Goal: Information Seeking & Learning: Learn about a topic

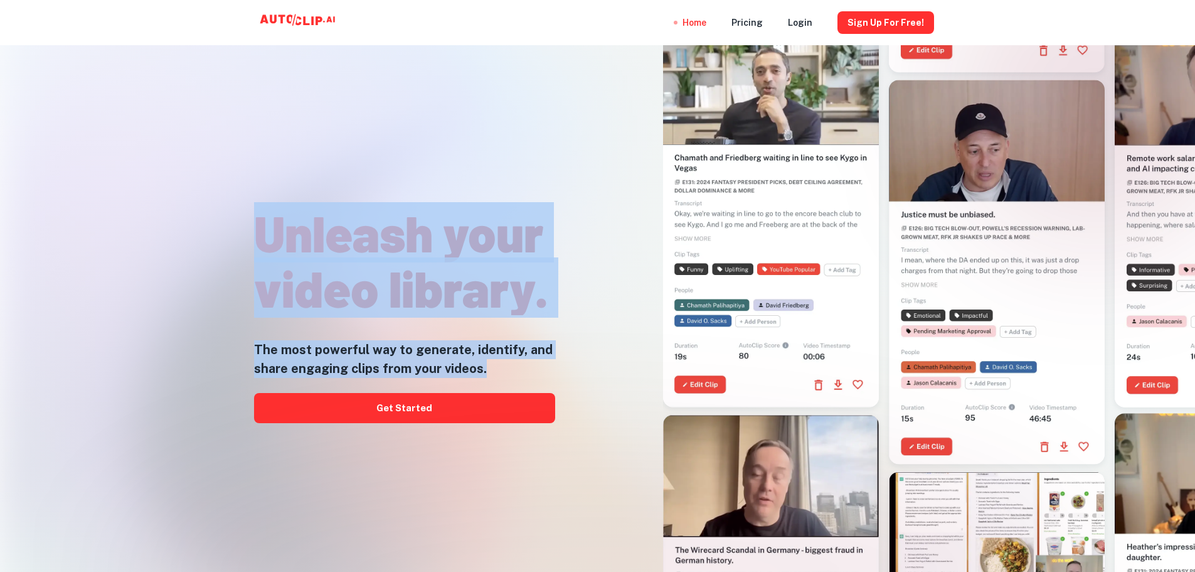
drag, startPoint x: 250, startPoint y: 233, endPoint x: 520, endPoint y: 370, distance: 302.2
click at [520, 370] on div "Unleash your video library. The most powerful way to generate, identify, and sh…" at bounding box center [379, 236] width 387 height 572
click at [520, 370] on h5 "The most powerful way to generate, identify, and share engaging clips from your…" at bounding box center [404, 359] width 301 height 38
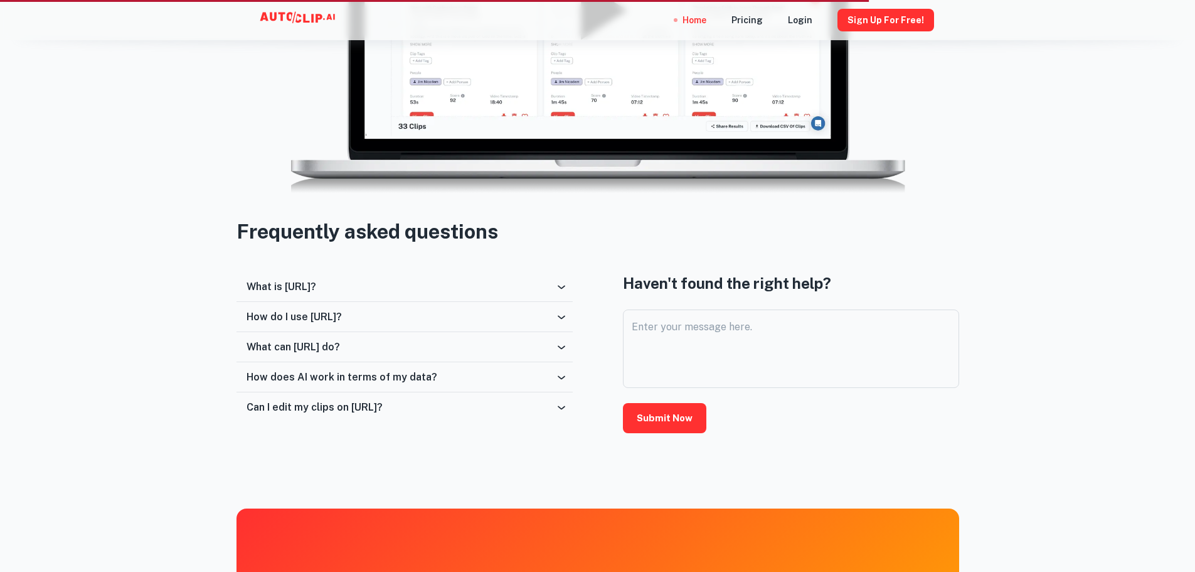
scroll to position [2008, 0]
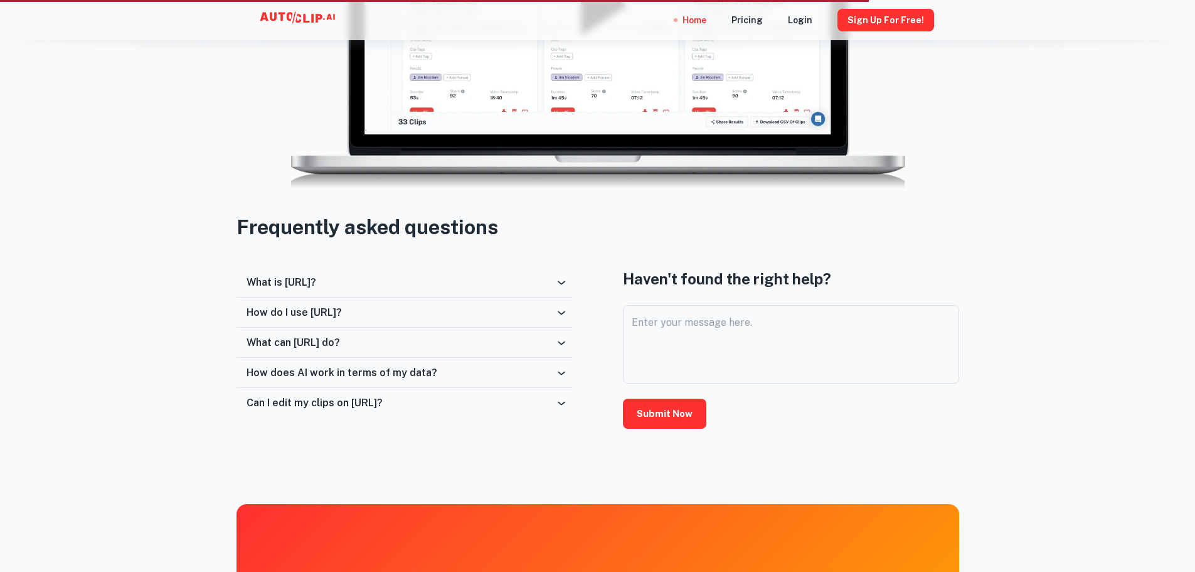
click at [389, 279] on div "What is [URL]?" at bounding box center [401, 282] width 309 height 12
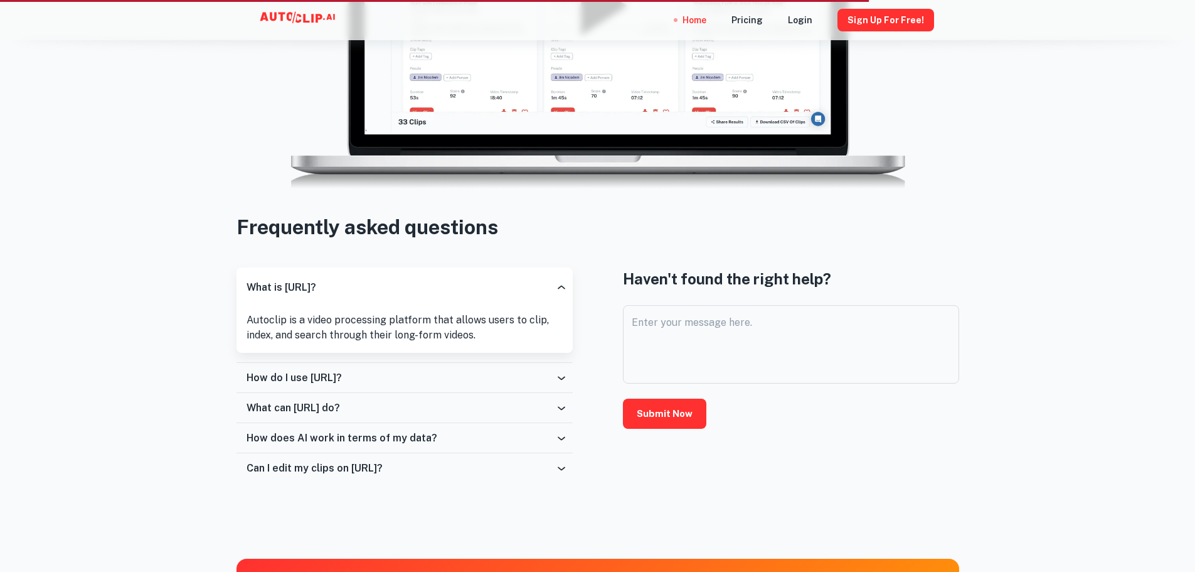
click at [387, 365] on div "How do I use [URL]?" at bounding box center [405, 378] width 336 height 30
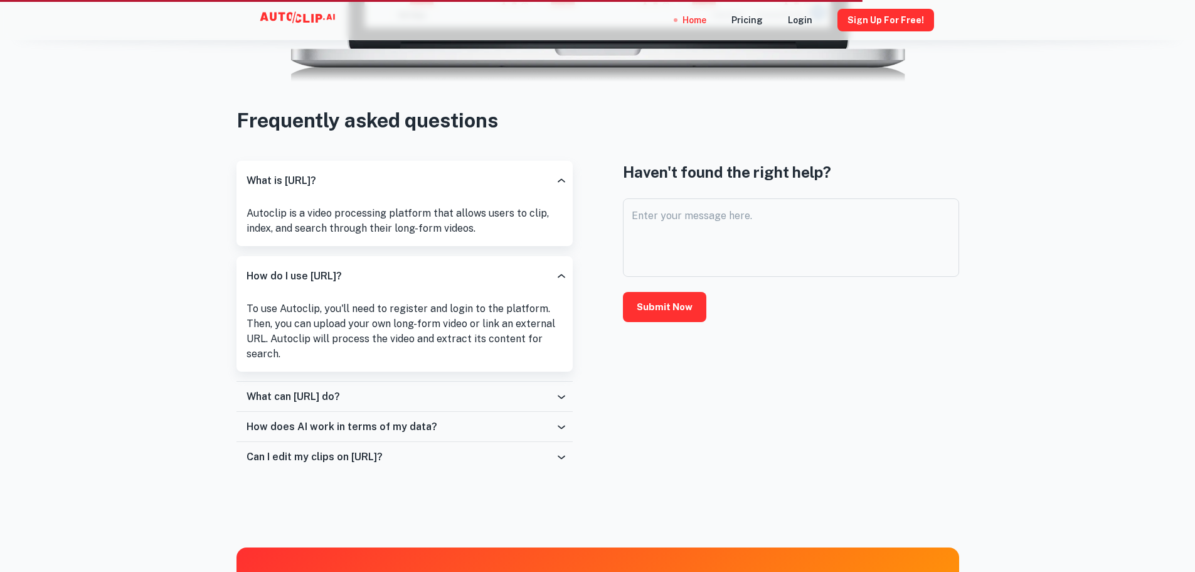
scroll to position [2133, 0]
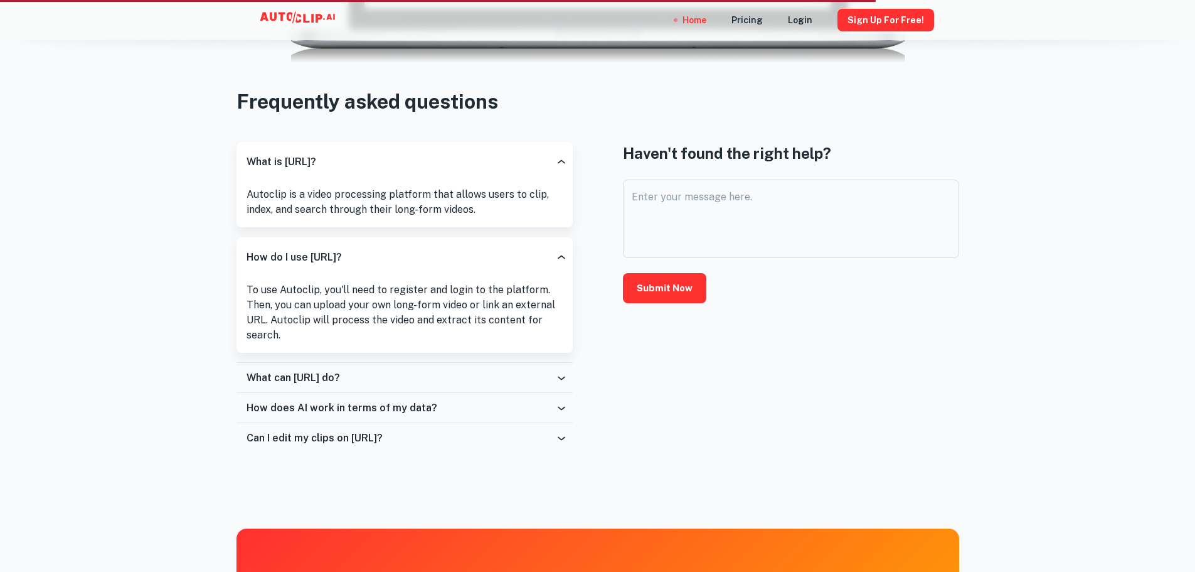
click at [368, 377] on div "What can [URL] do?" at bounding box center [401, 377] width 309 height 12
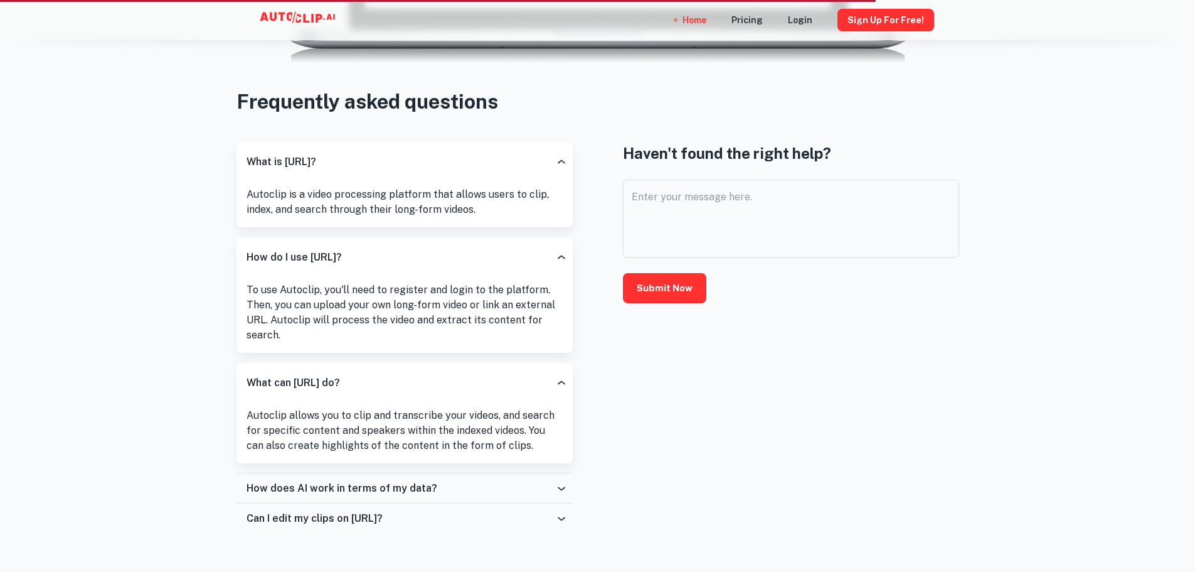
click at [752, 398] on div "Haven't found the right help? Enter your message here. x Enter your message her…" at bounding box center [791, 338] width 336 height 392
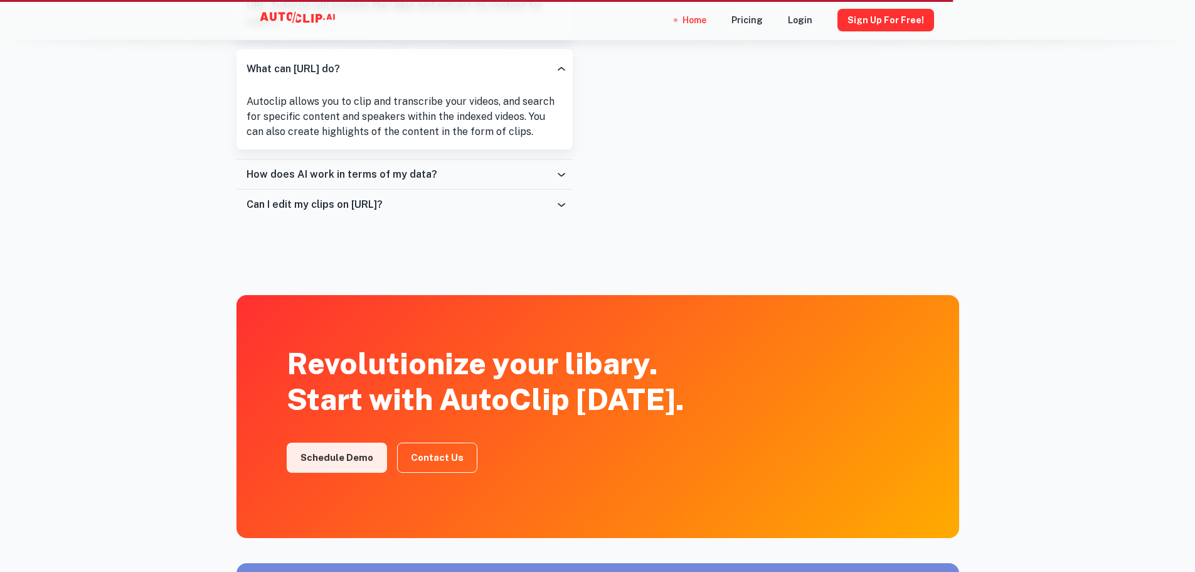
scroll to position [2447, 0]
